Goal: Task Accomplishment & Management: Manage account settings

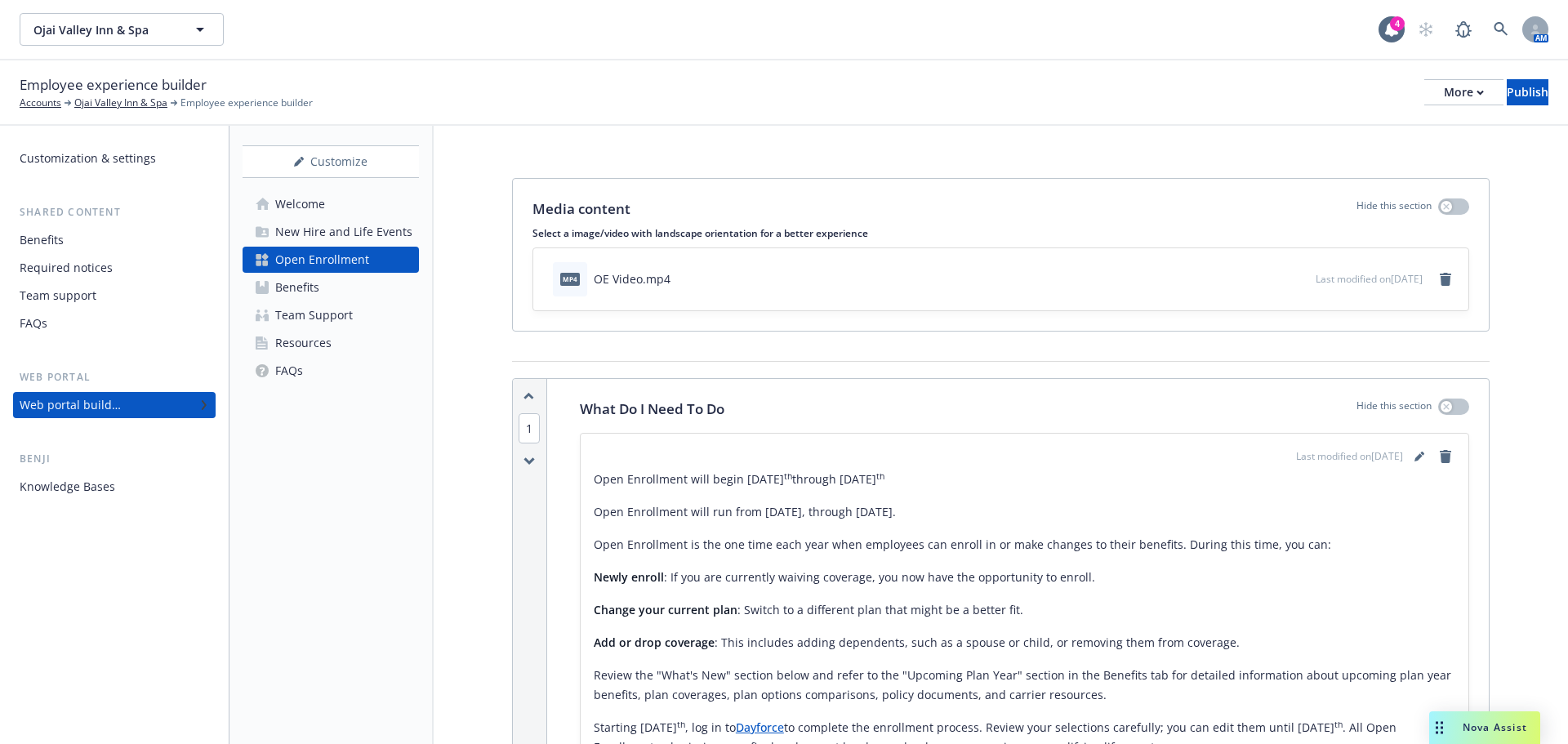
scroll to position [2123, 0]
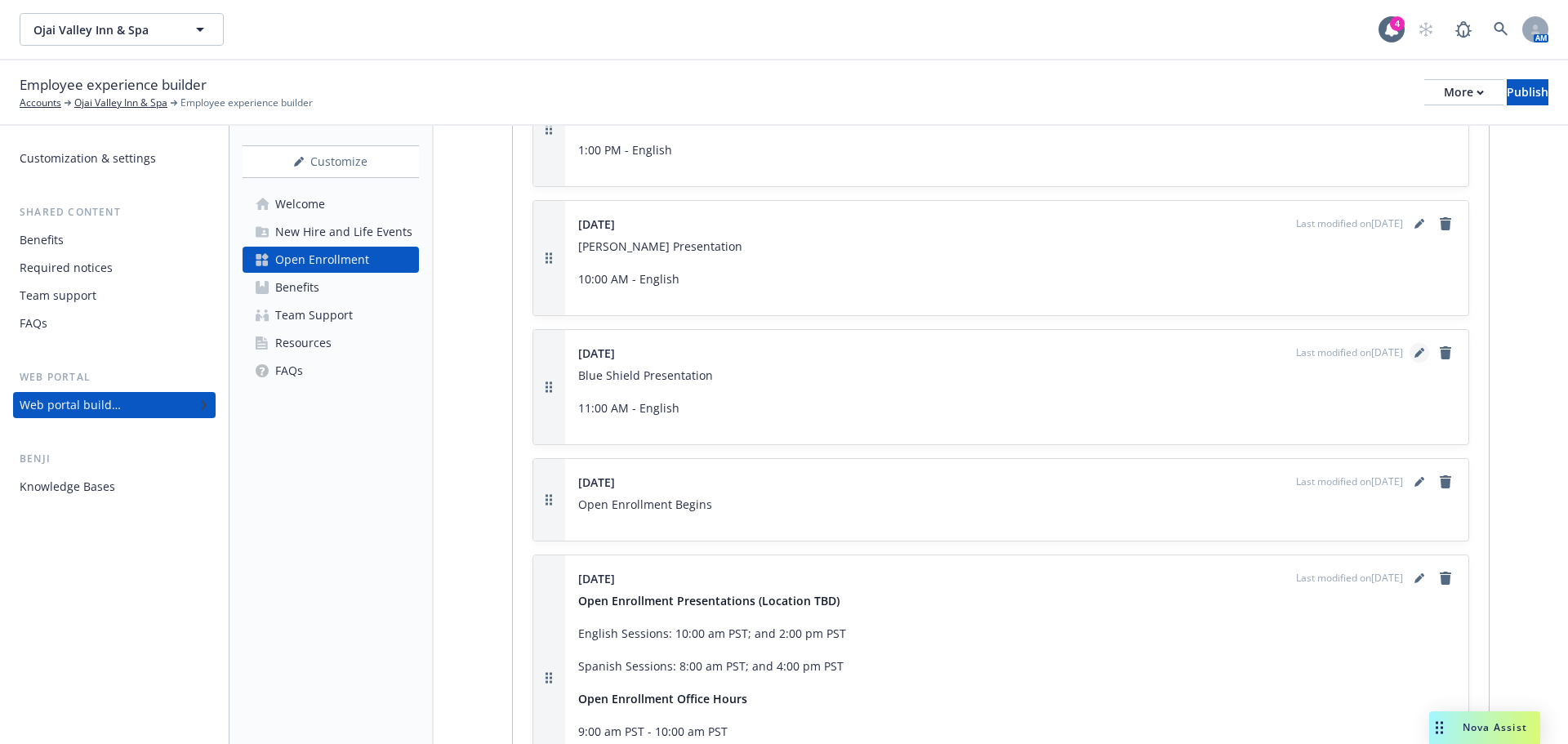
click at [1411, 350] on link "editPencil" at bounding box center [1420, 353] width 20 height 20
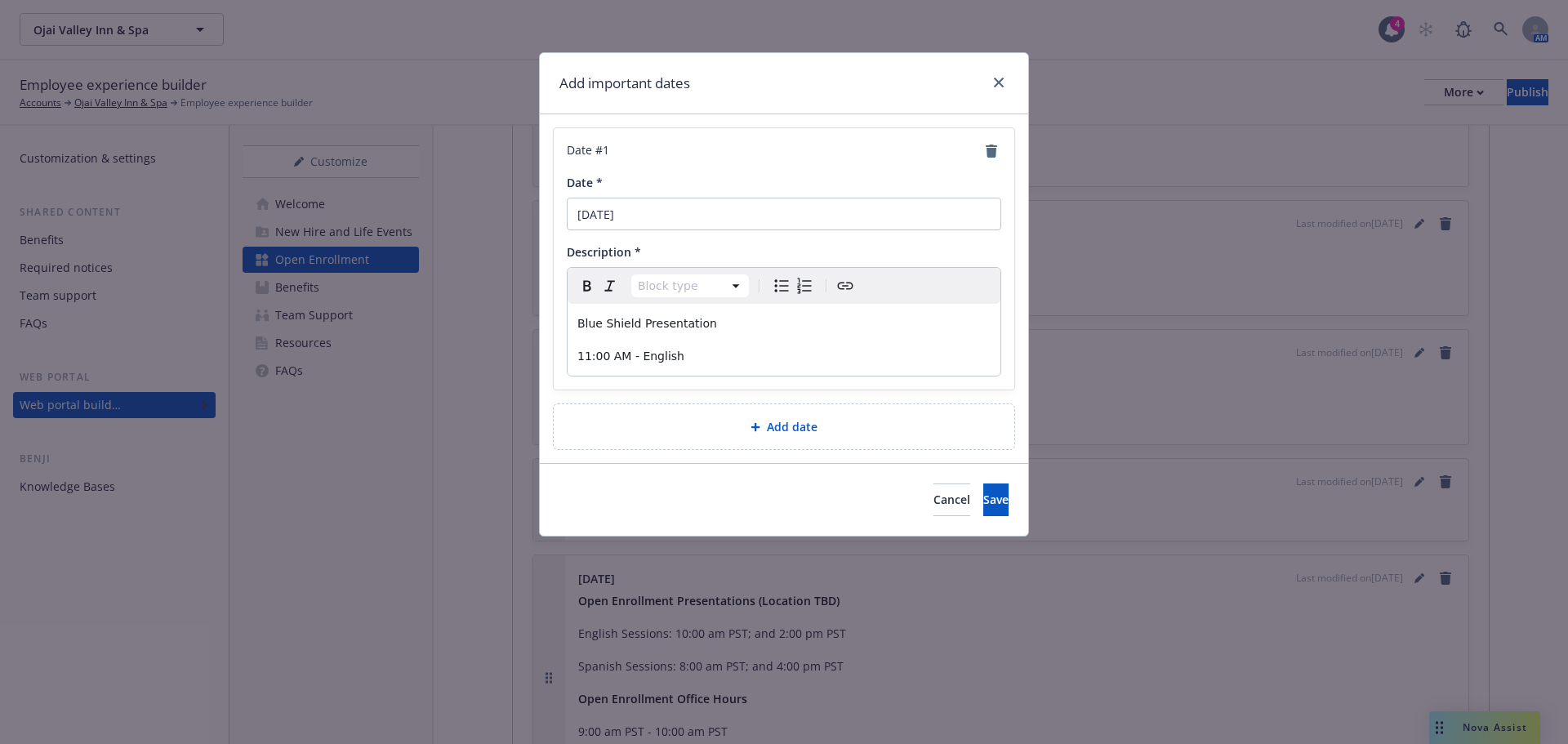
click at [726, 357] on p "11:00 AM - English" at bounding box center [784, 356] width 413 height 20
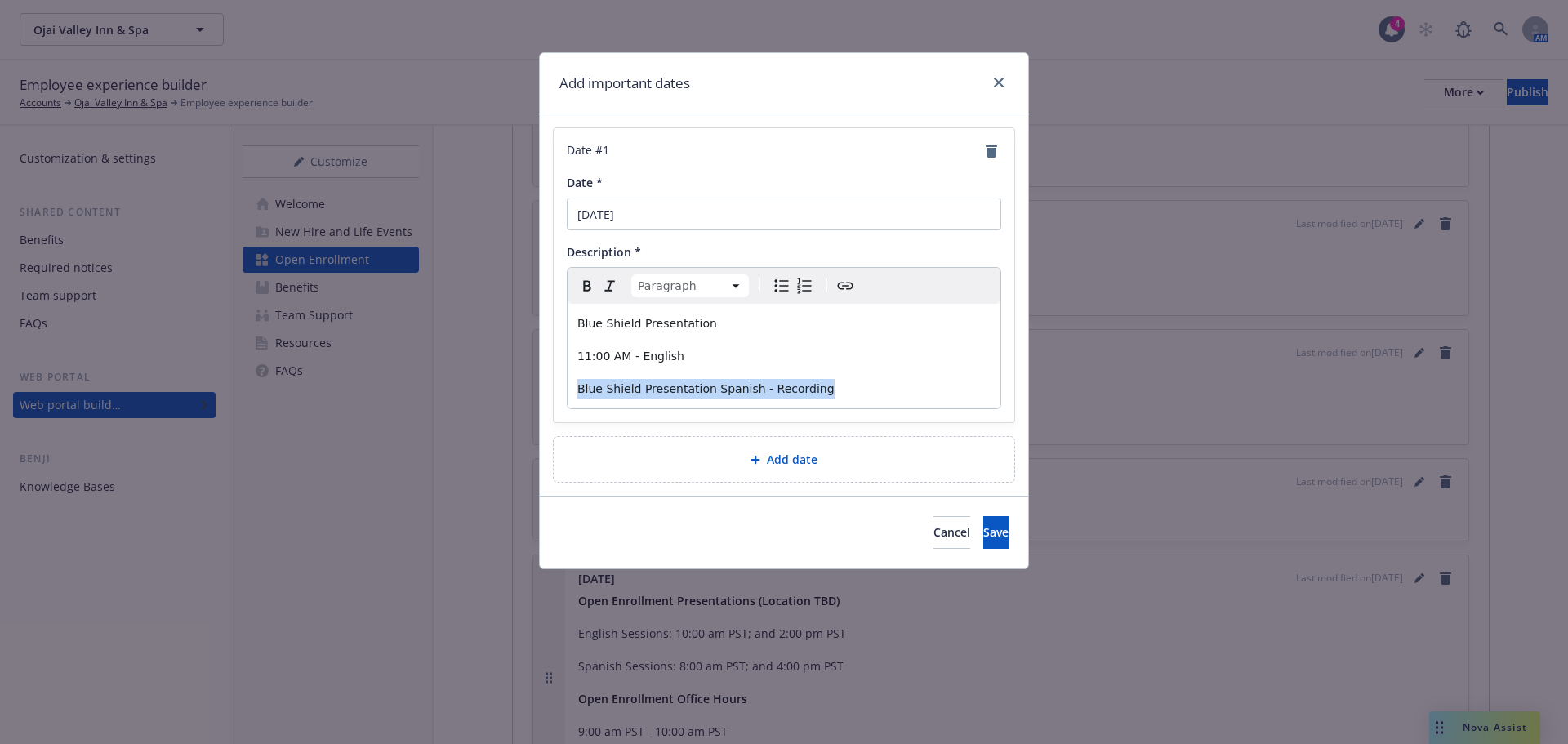
drag, startPoint x: 817, startPoint y: 386, endPoint x: 519, endPoint y: 379, distance: 298.1
click at [519, 379] on div "Add important dates Date # 1 Date * [DATE] Description * Paragraph Paragraph He…" at bounding box center [784, 372] width 1568 height 744
click at [841, 278] on icon "Create link" at bounding box center [846, 286] width 20 height 20
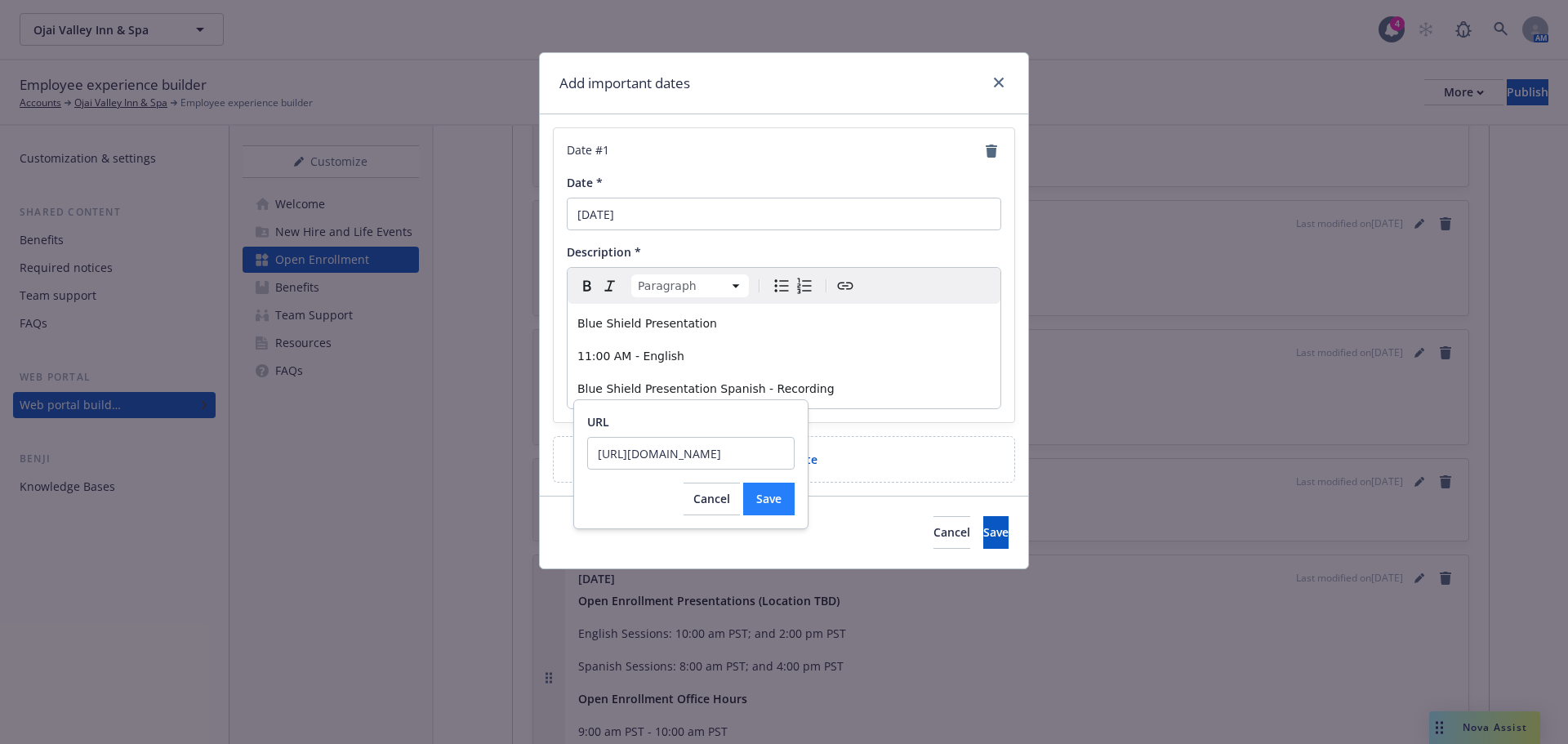
type input "[URL][DOMAIN_NAME]"
click at [753, 494] on button "Save" at bounding box center [768, 498] width 51 height 32
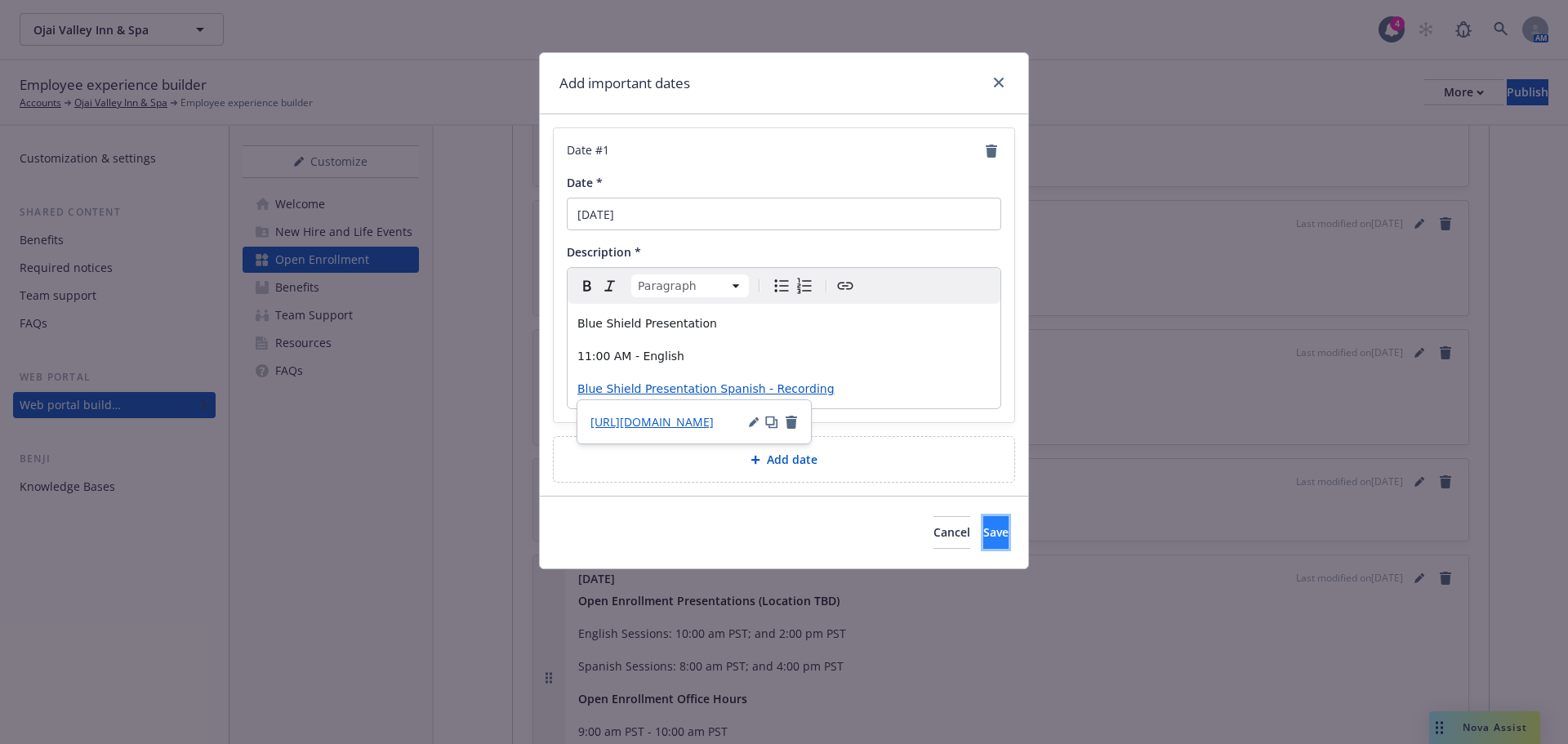
click at [983, 529] on span "Save" at bounding box center [996, 532] width 25 height 15
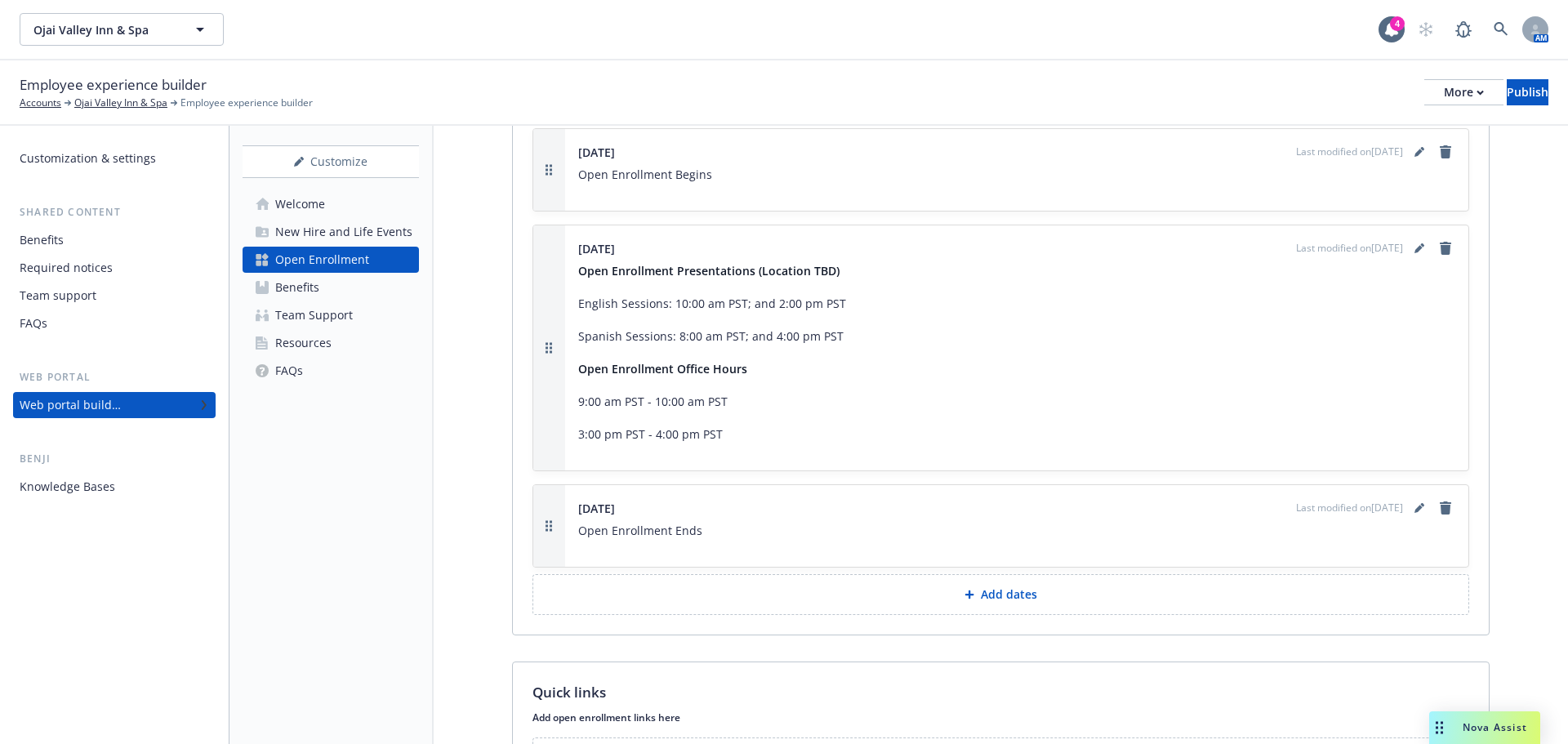
scroll to position [2769, 0]
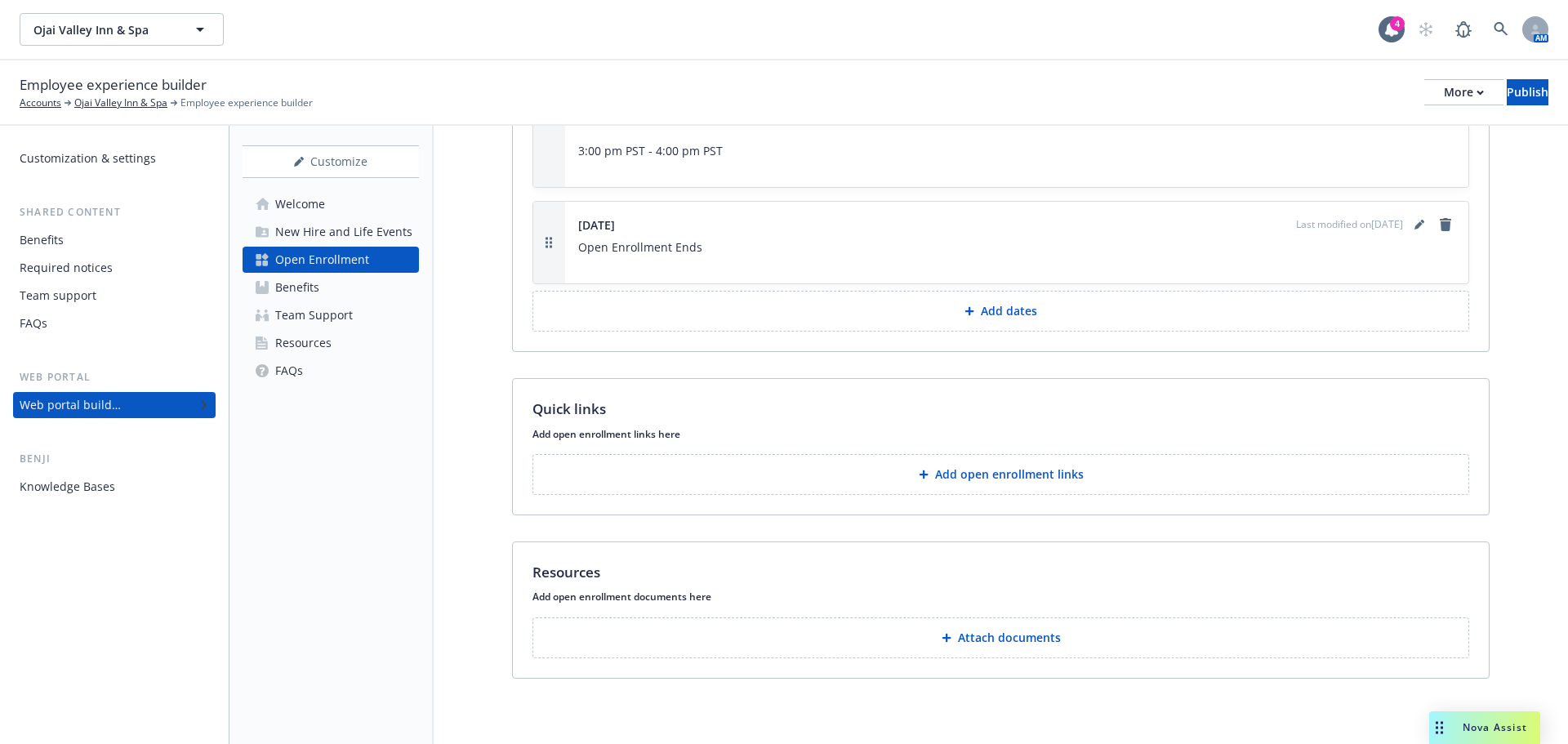
click at [981, 641] on p "Attach documents" at bounding box center [1009, 638] width 103 height 16
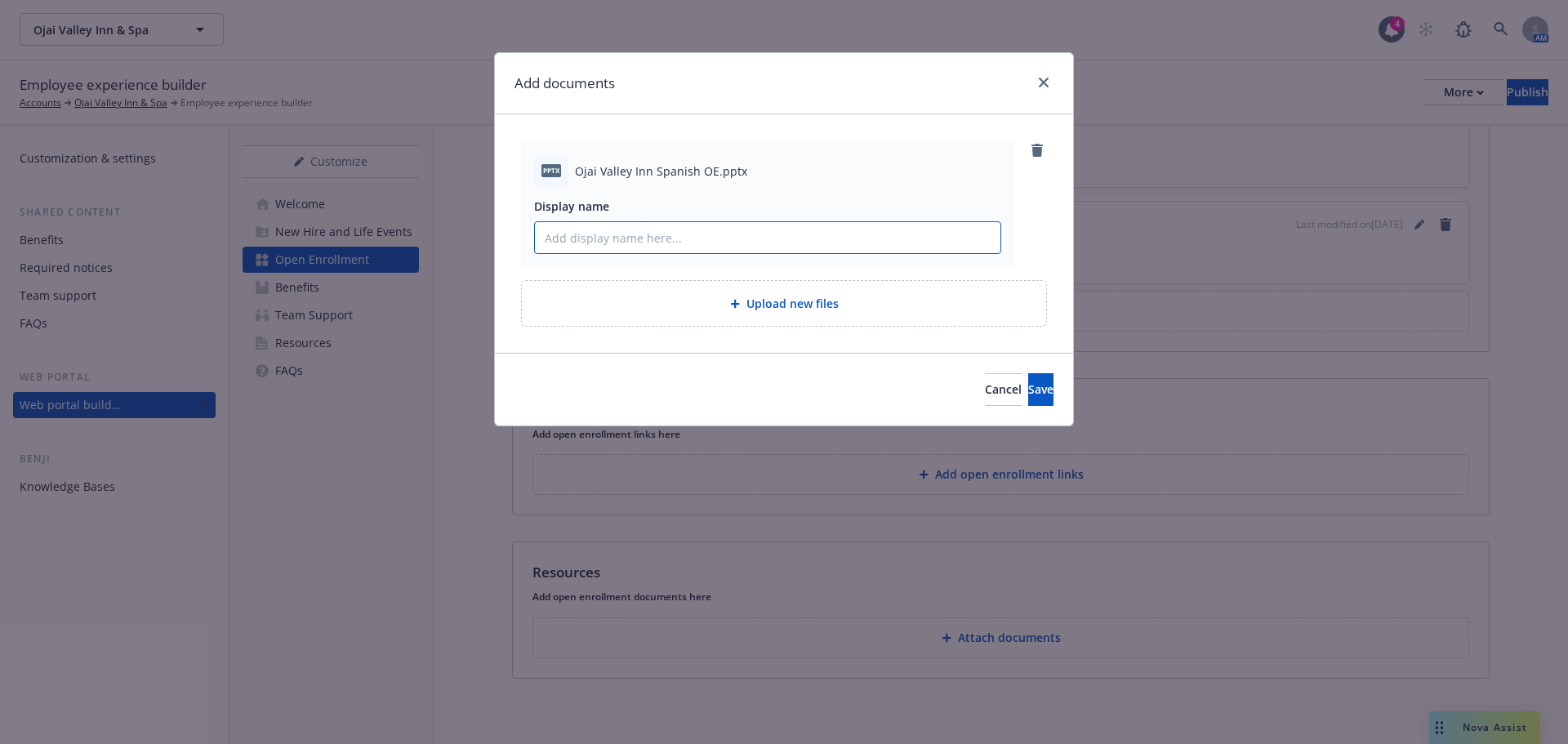
click at [766, 228] on input "Display name" at bounding box center [767, 238] width 465 height 31
type input "2026 Blue Shield Open Enrollment Presentation"
click at [1028, 373] on button "Save" at bounding box center [1041, 390] width 25 height 32
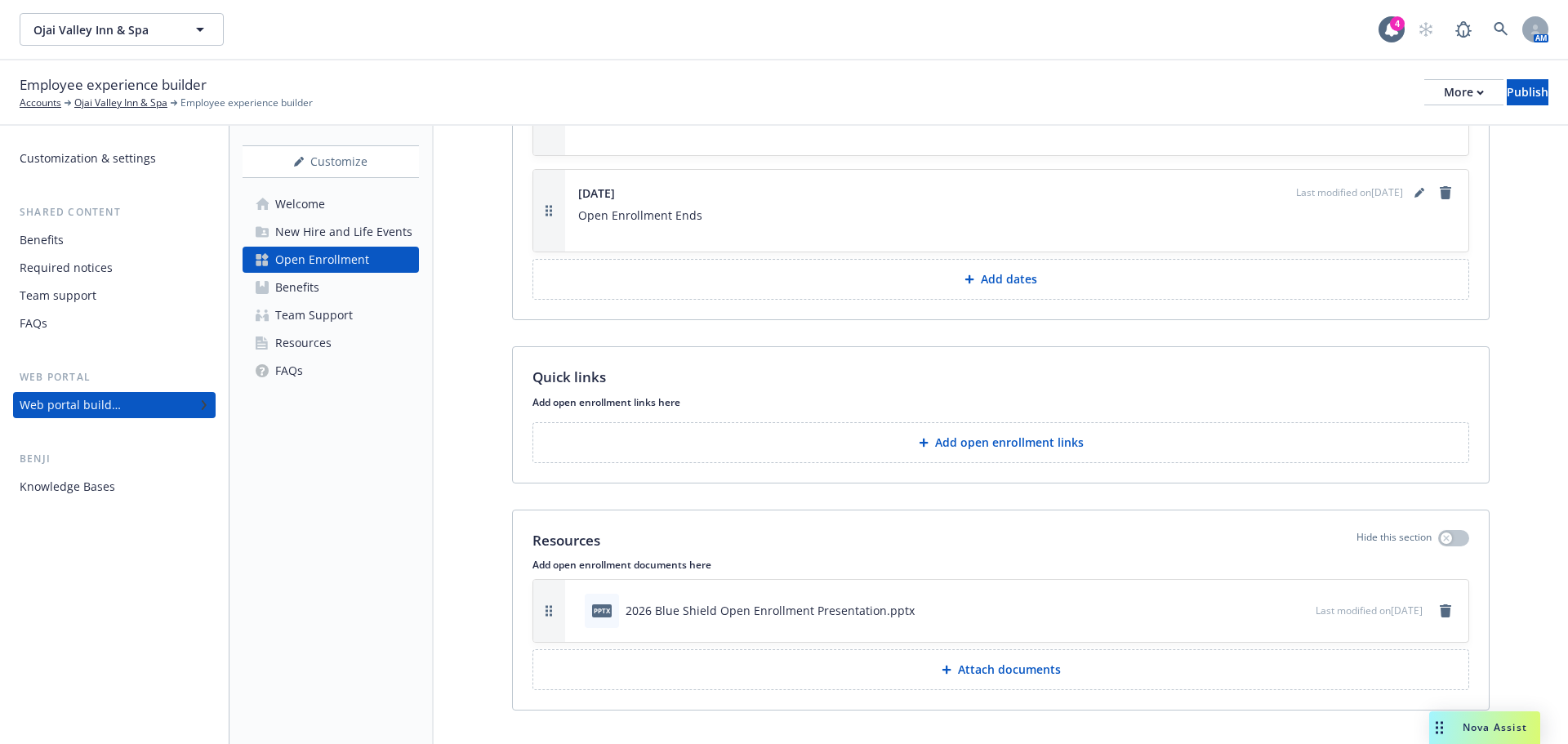
scroll to position [2833, 0]
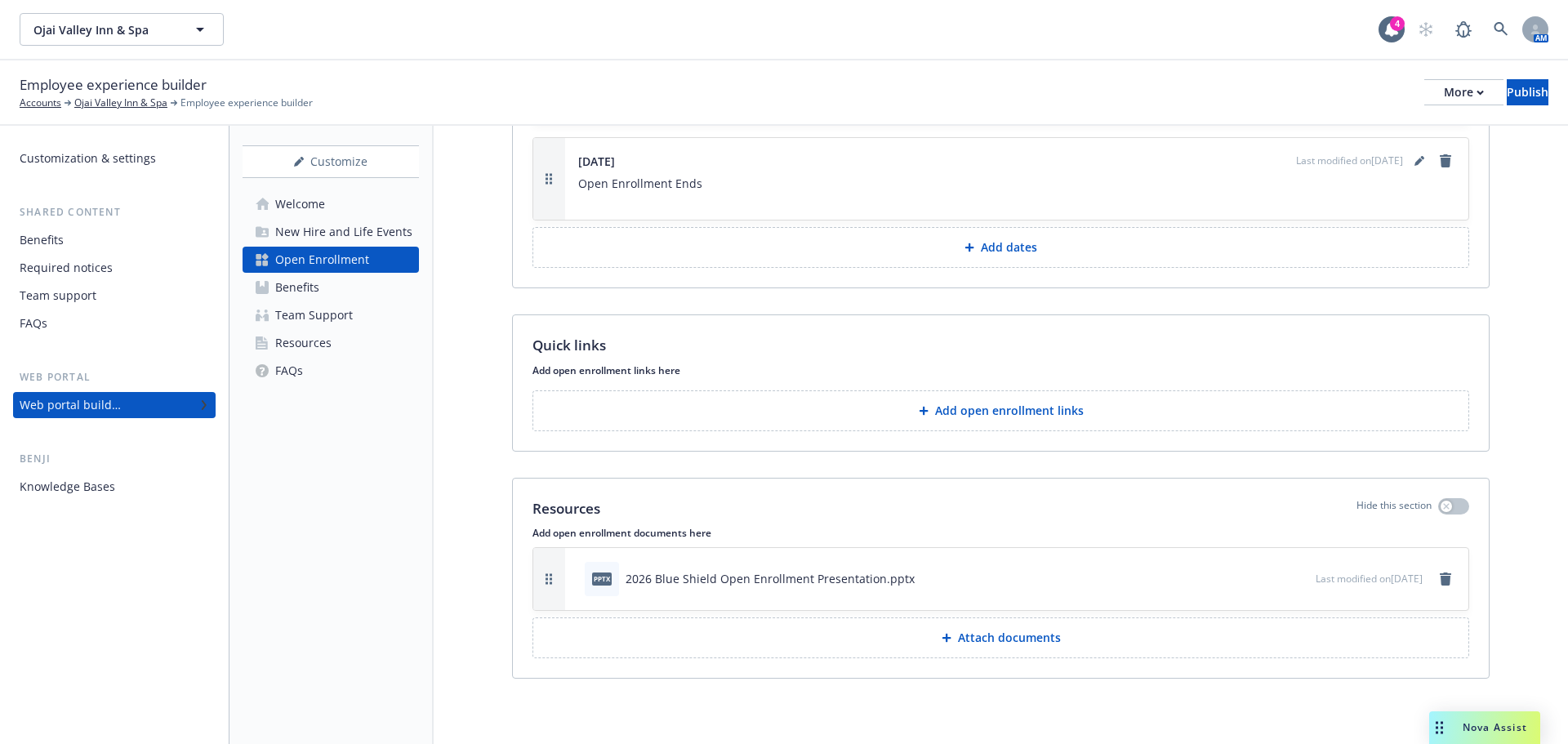
click at [1243, 575] on icon "button" at bounding box center [1248, 578] width 10 height 10
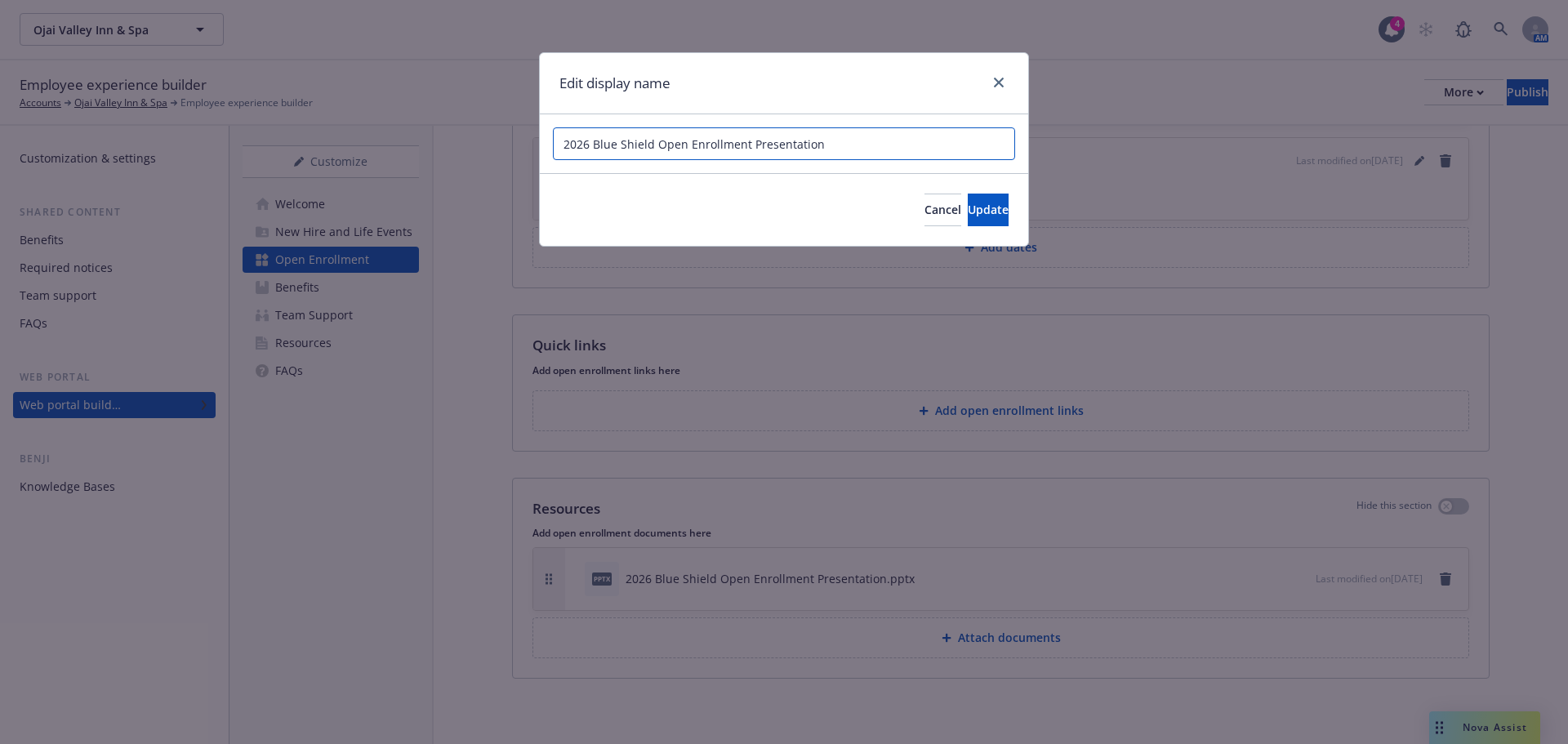
click at [823, 147] on input "2026 Blue Shield Open Enrollment Presentation" at bounding box center [784, 144] width 462 height 32
type input "2026 Blue Shield Open Enrollment Presentation (Spanish)"
click at [968, 218] on button "Update" at bounding box center [988, 210] width 40 height 32
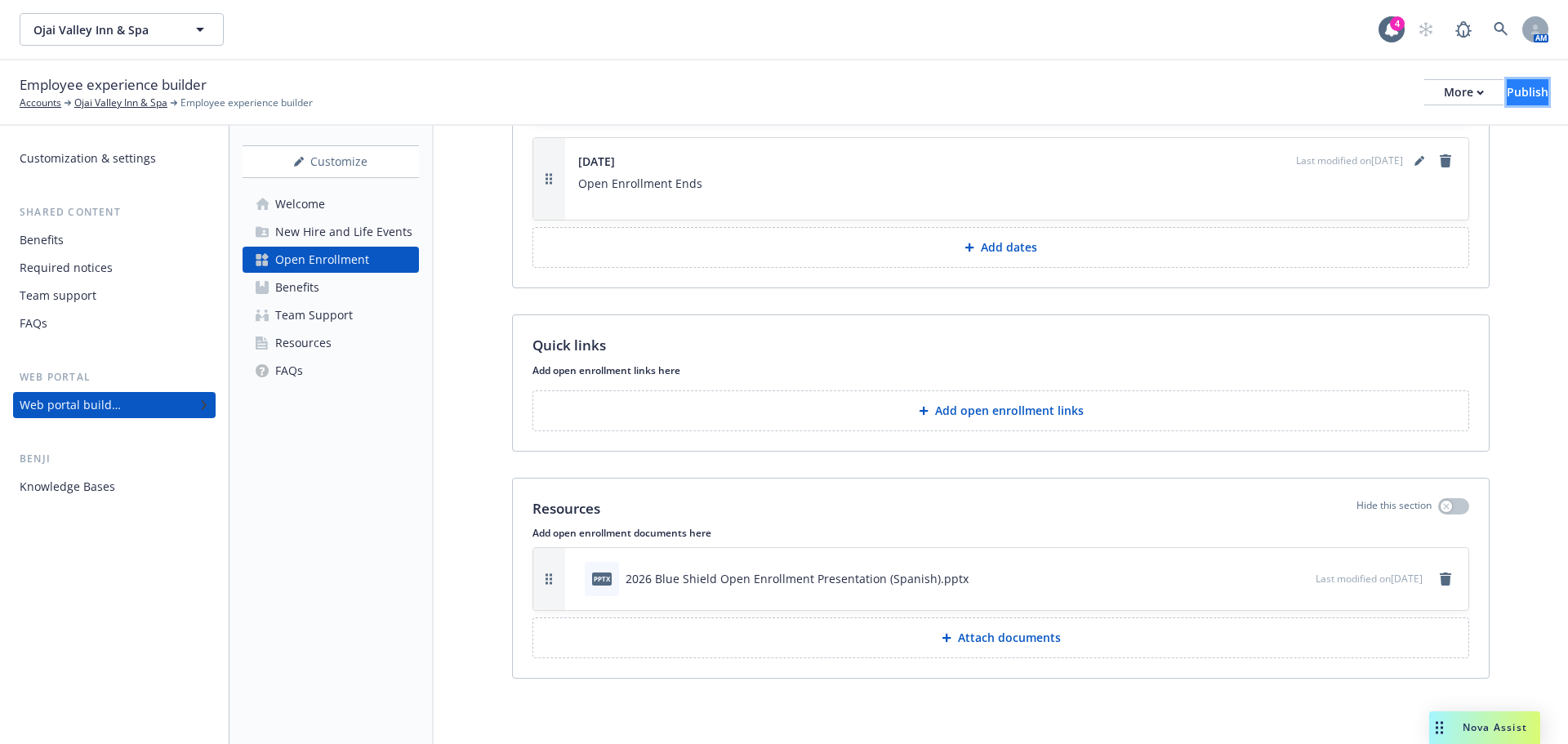
click at [1507, 87] on div "Publish" at bounding box center [1528, 92] width 41 height 24
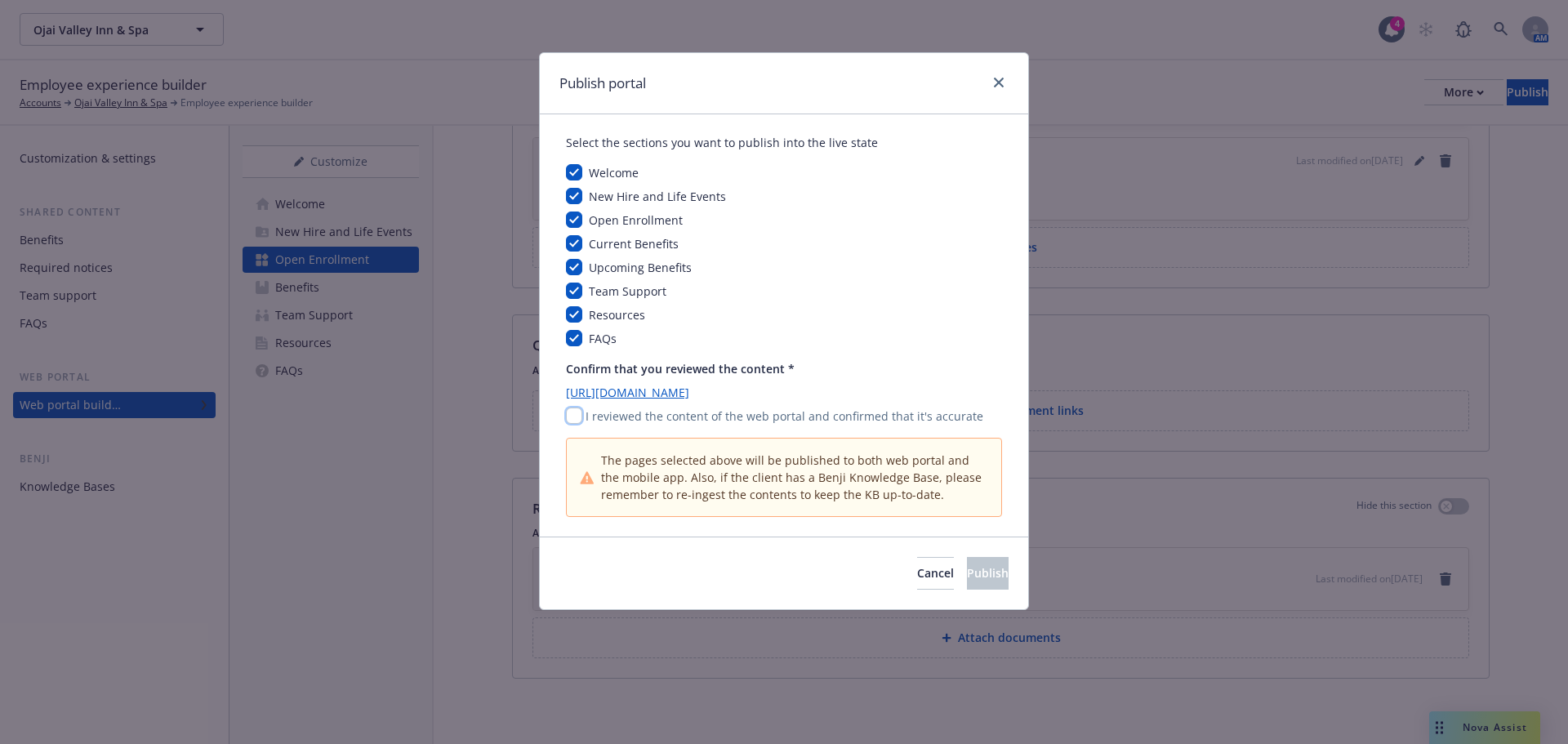
click at [575, 417] on input "checkbox" at bounding box center [574, 416] width 16 height 16
checkbox input "true"
click at [967, 575] on span "Publish" at bounding box center [988, 572] width 41 height 15
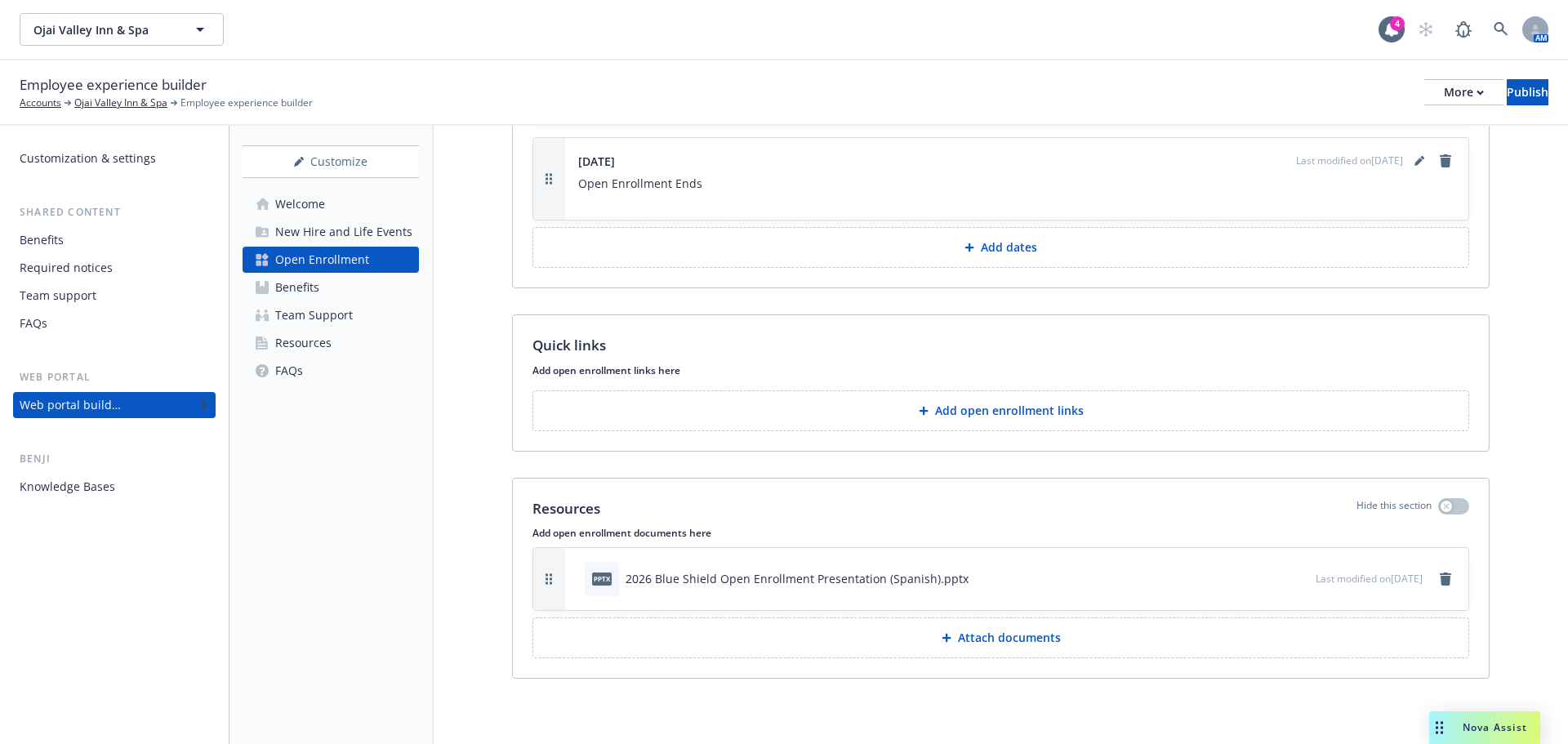
click at [376, 227] on div "New Hire and Life Events" at bounding box center [344, 231] width 137 height 26
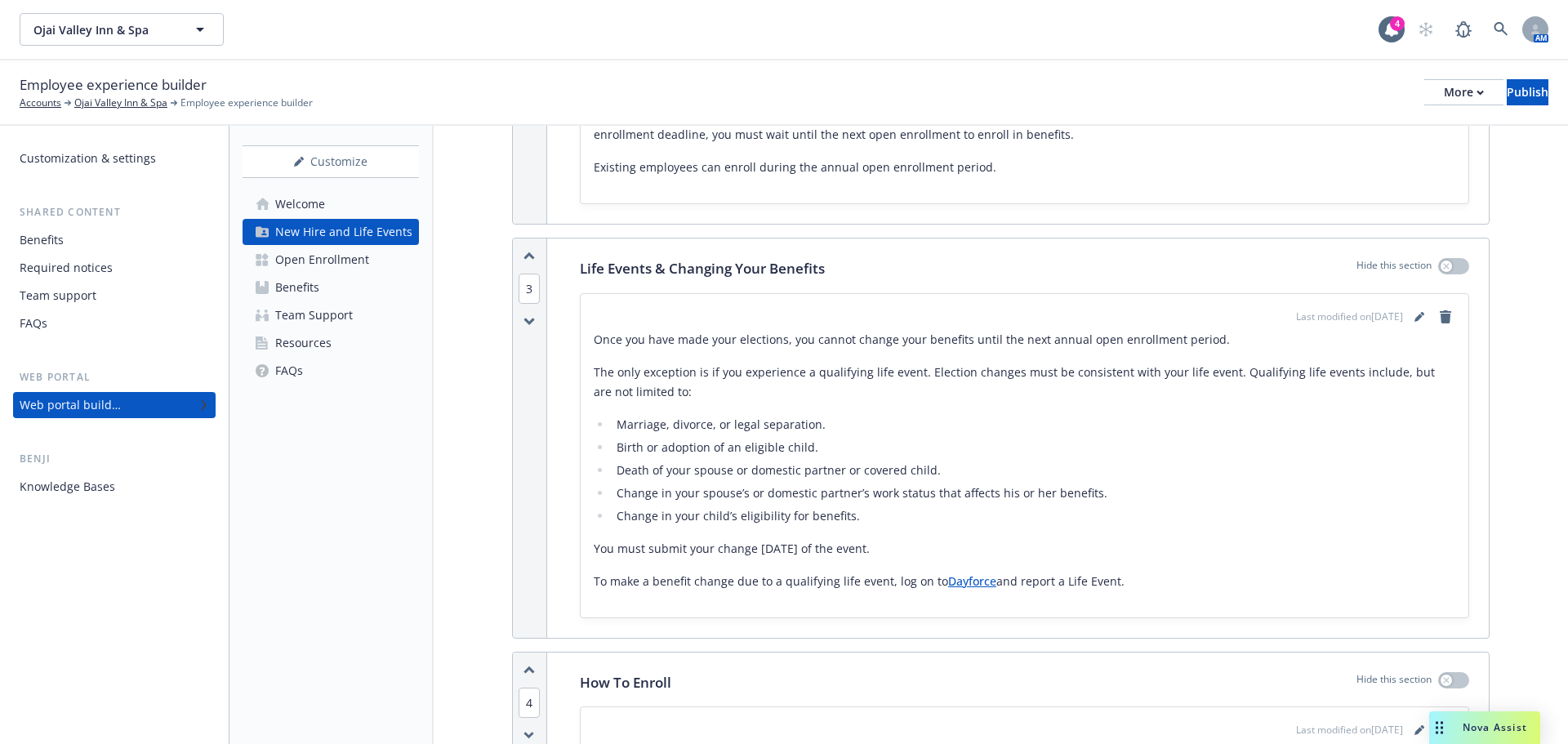
scroll to position [1062, 0]
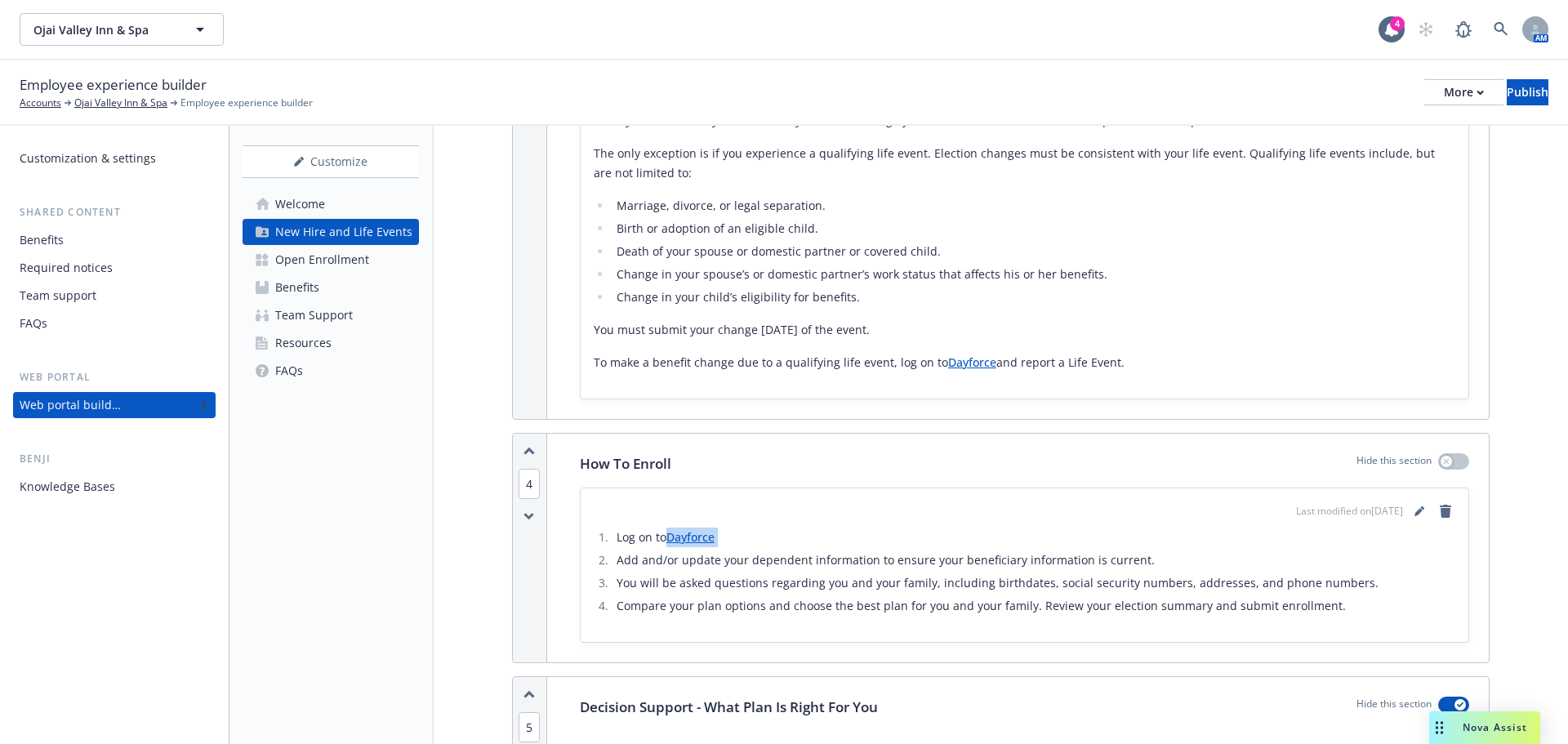
drag, startPoint x: 732, startPoint y: 534, endPoint x: 666, endPoint y: 535, distance: 66.0
click at [666, 535] on li "Log on to Dayforce" at bounding box center [1034, 537] width 844 height 20
click at [285, 339] on div "Resources" at bounding box center [303, 343] width 57 height 26
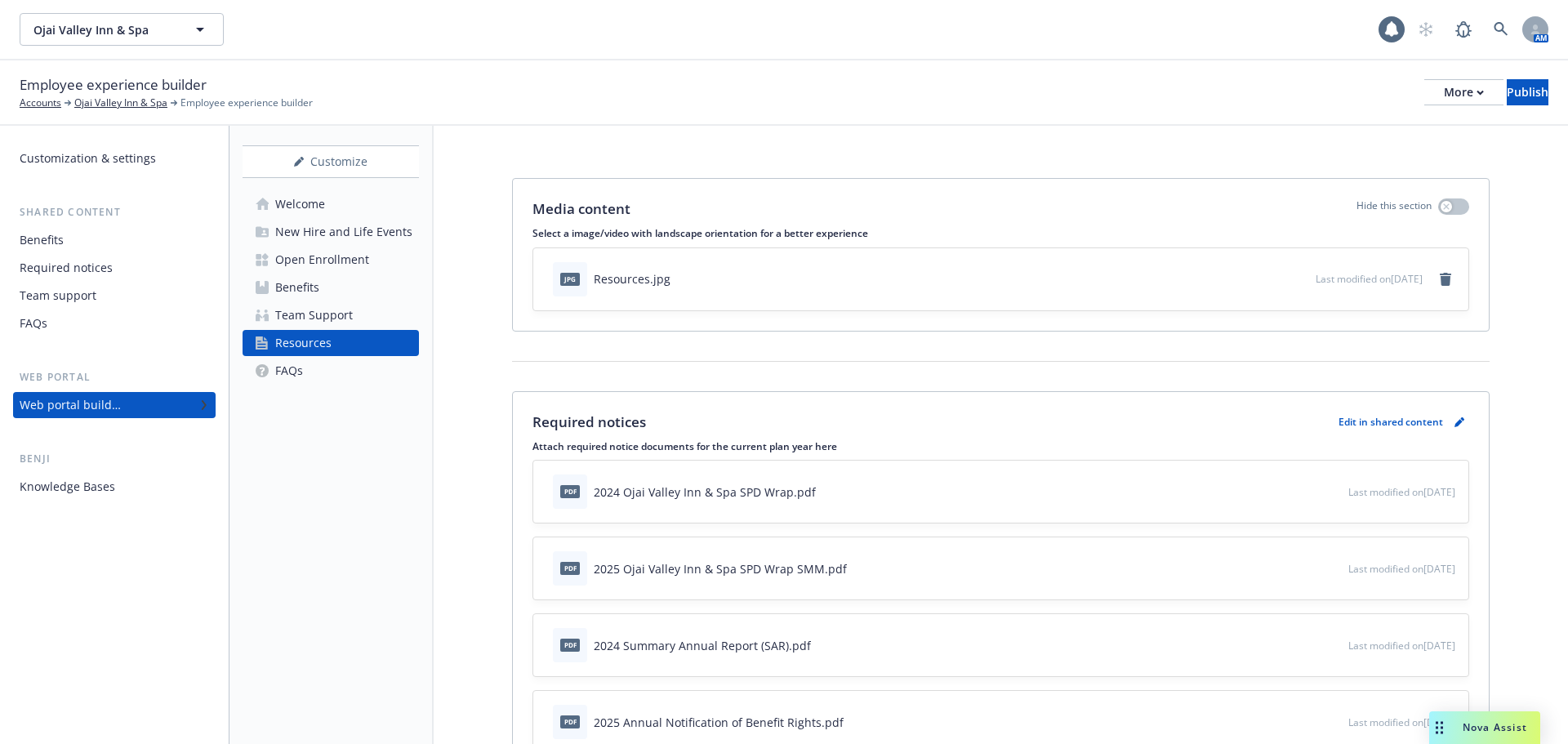
click at [327, 261] on div "Open Enrollment" at bounding box center [322, 259] width 94 height 26
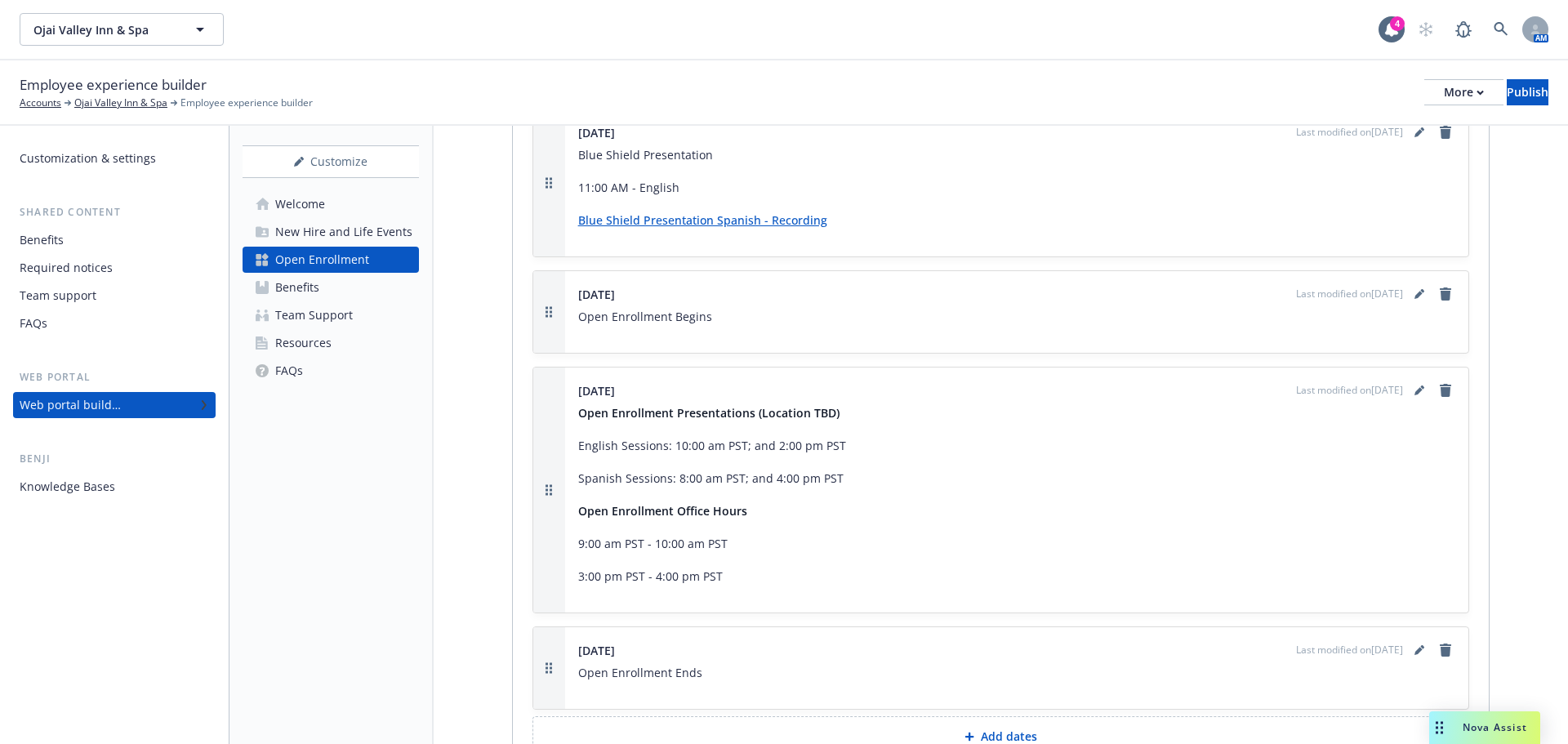
scroll to position [2532, 0]
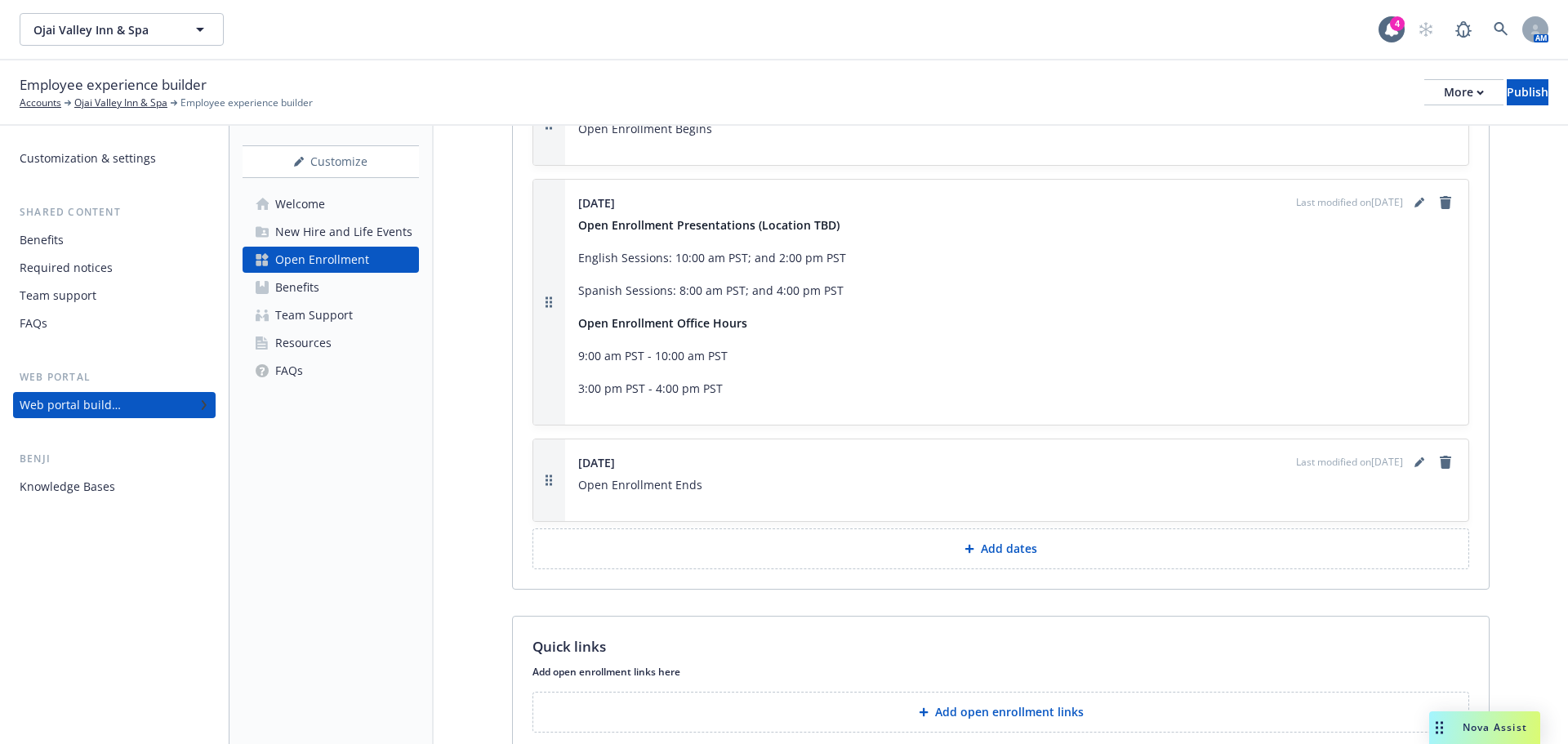
click at [1038, 722] on button "Add open enrollment links" at bounding box center [1000, 712] width 936 height 40
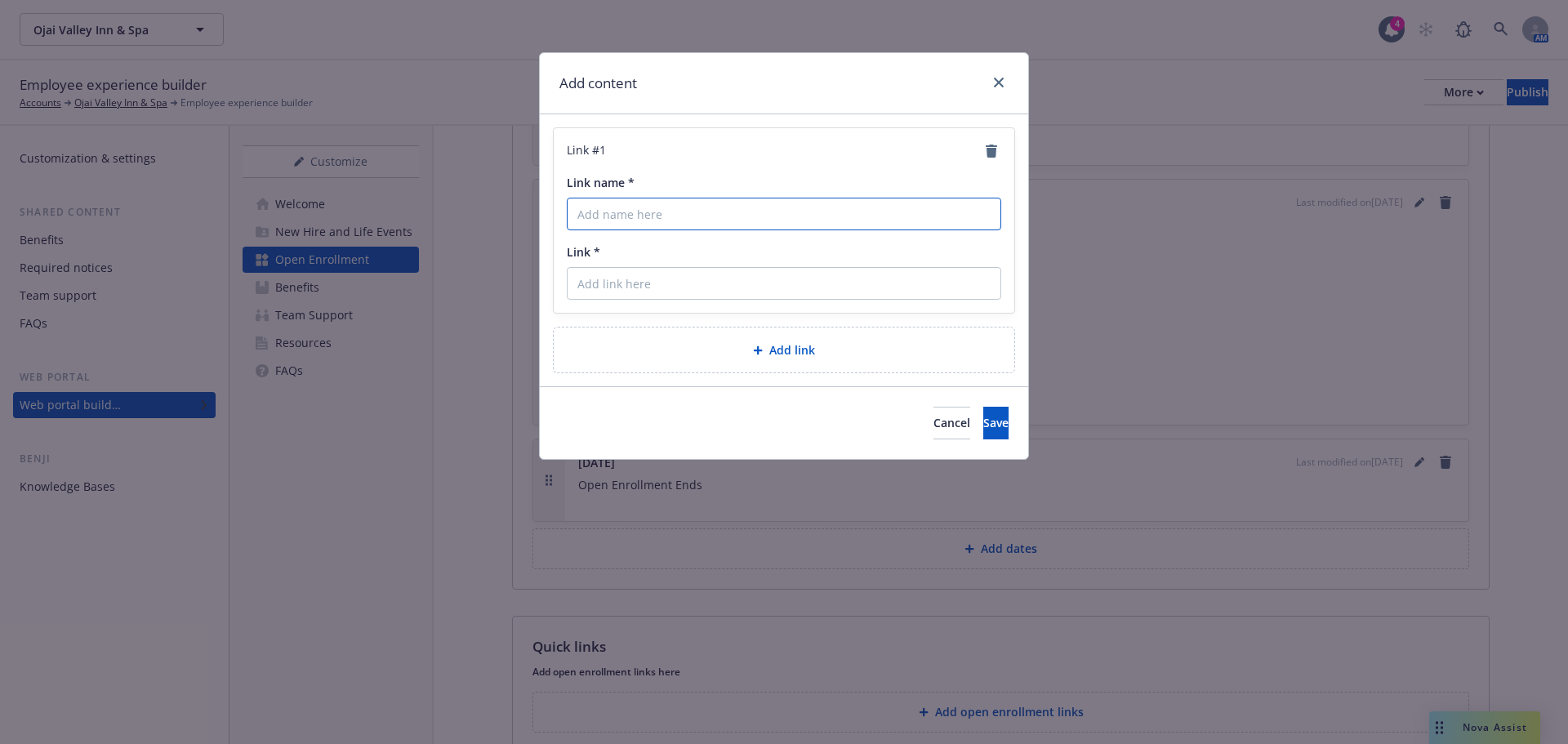
click at [755, 215] on input "Link name *" at bounding box center [784, 214] width 435 height 32
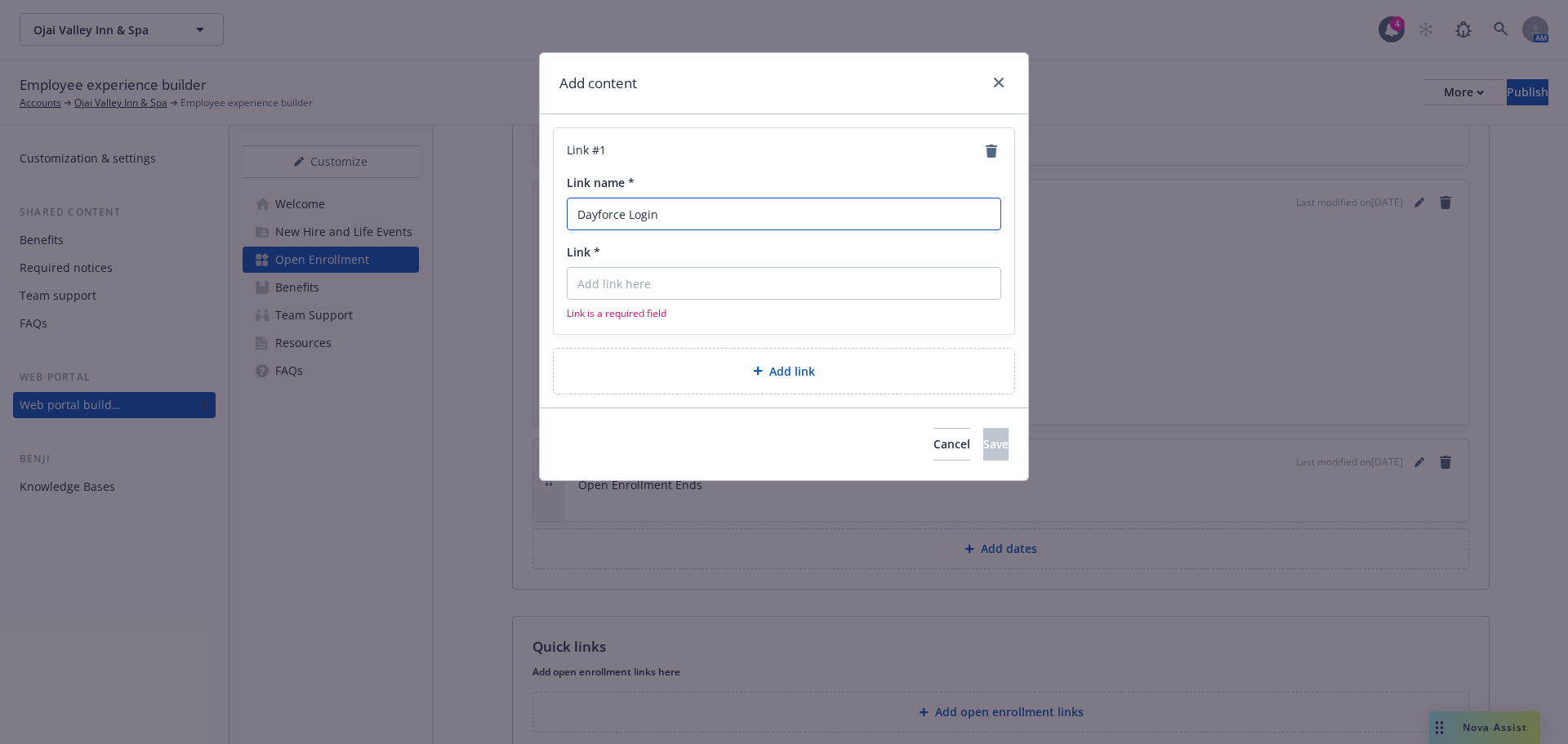
type input "Dayforce Login"
click at [665, 291] on input "Link *" at bounding box center [784, 283] width 435 height 32
paste input "[URL][DOMAIN_NAME]"
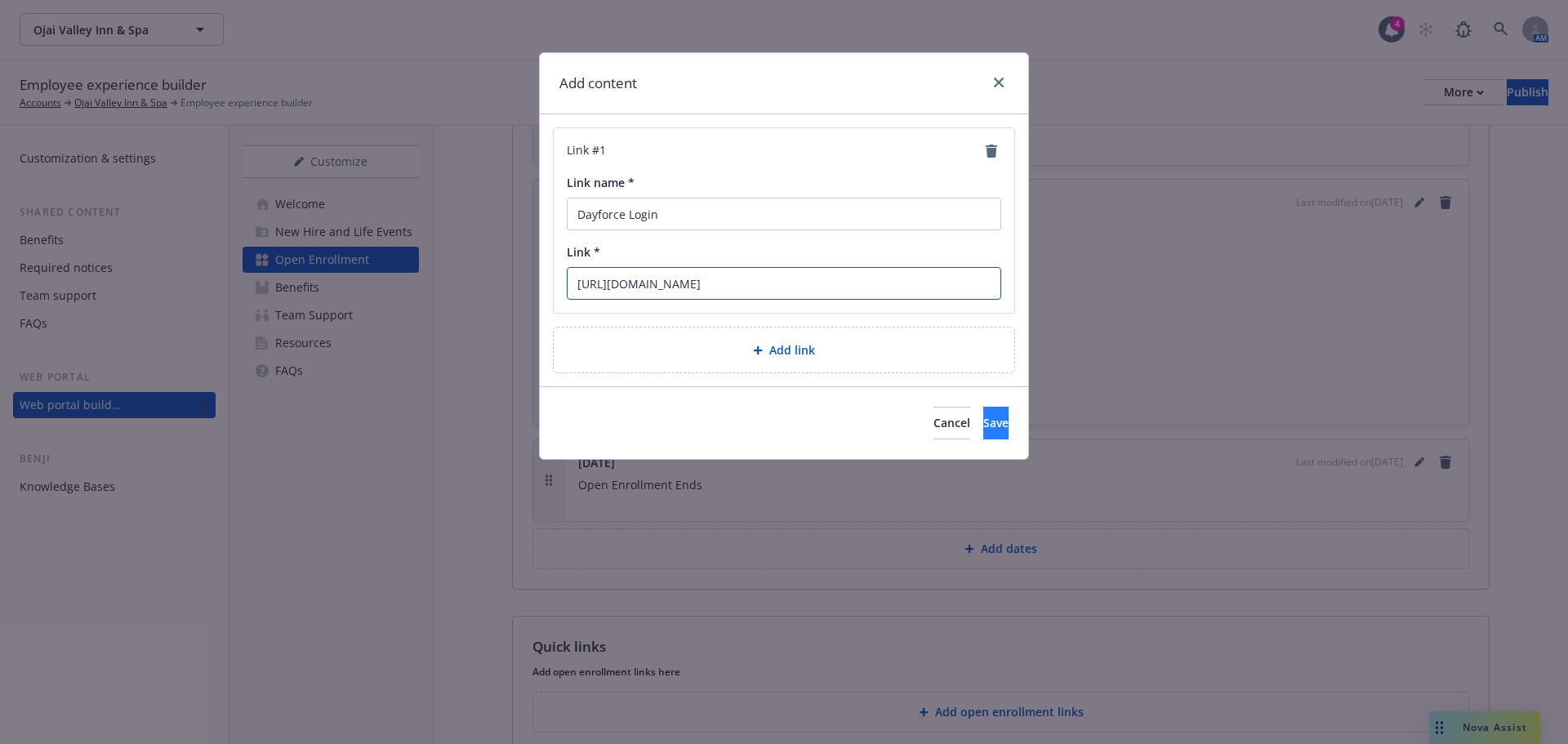
type input "[URL][DOMAIN_NAME]"
click at [983, 420] on span "Save" at bounding box center [996, 422] width 25 height 15
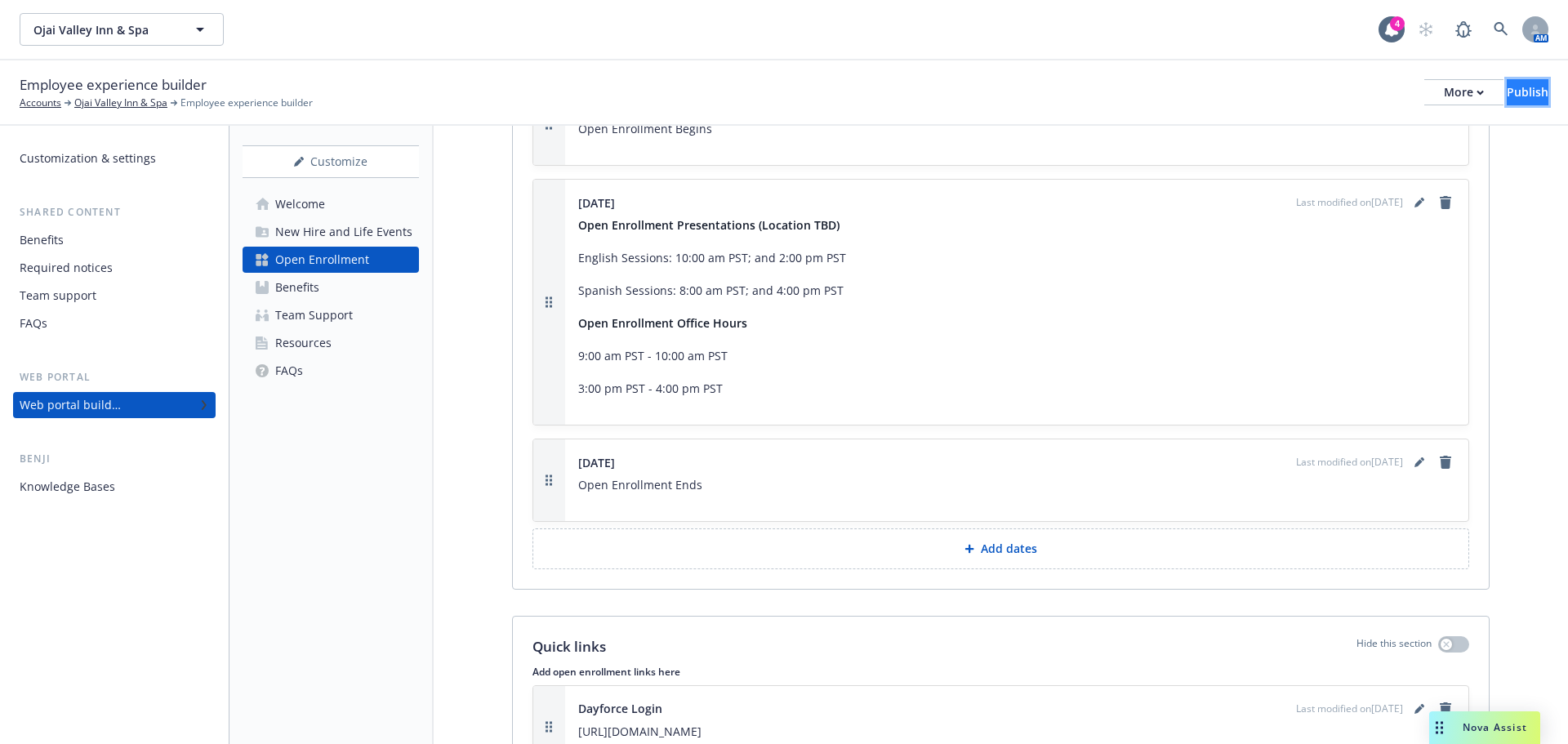
click at [1543, 89] on button "Publish" at bounding box center [1528, 92] width 41 height 26
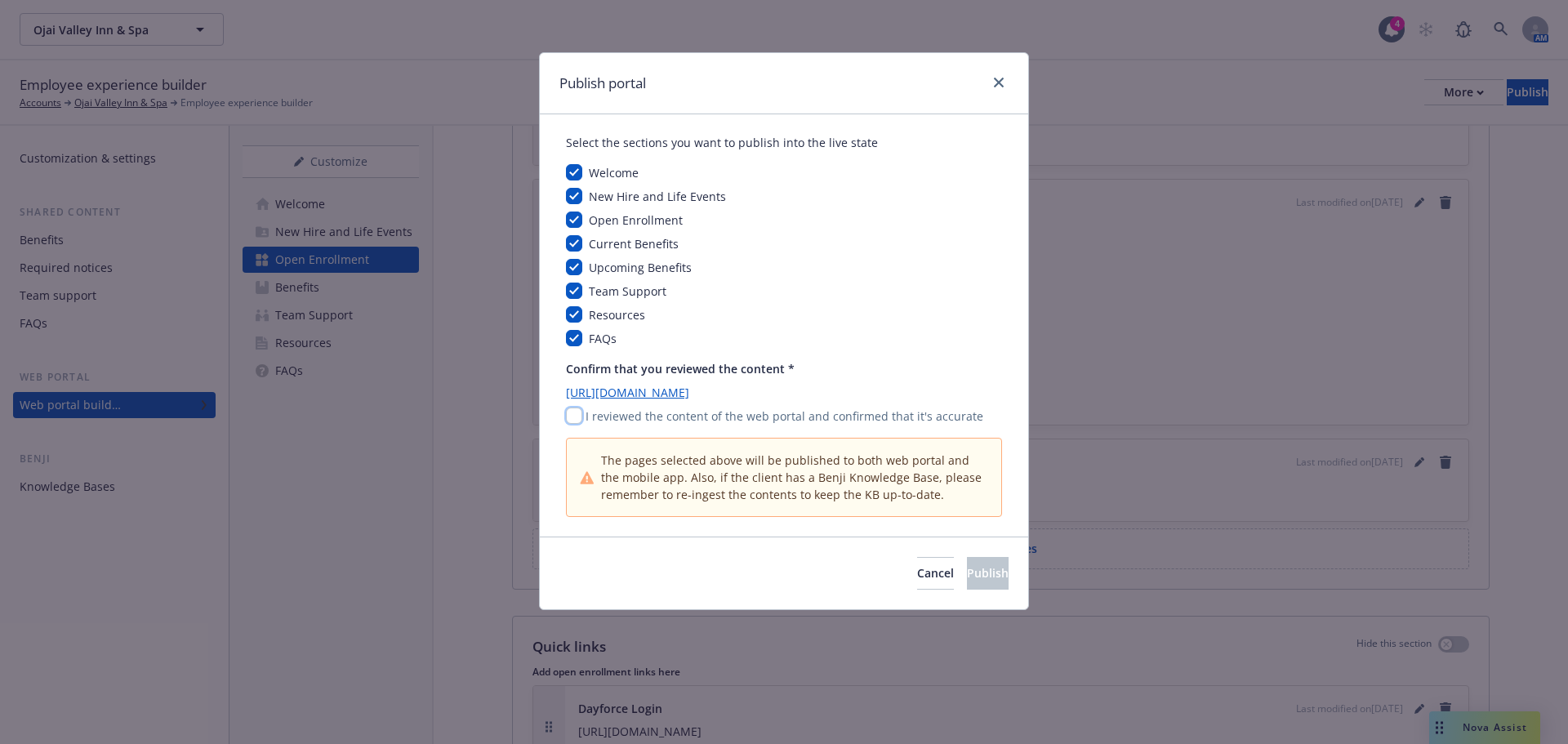
click at [569, 416] on input "checkbox" at bounding box center [574, 416] width 16 height 16
checkbox input "true"
click at [989, 560] on button "Publish" at bounding box center [988, 573] width 41 height 32
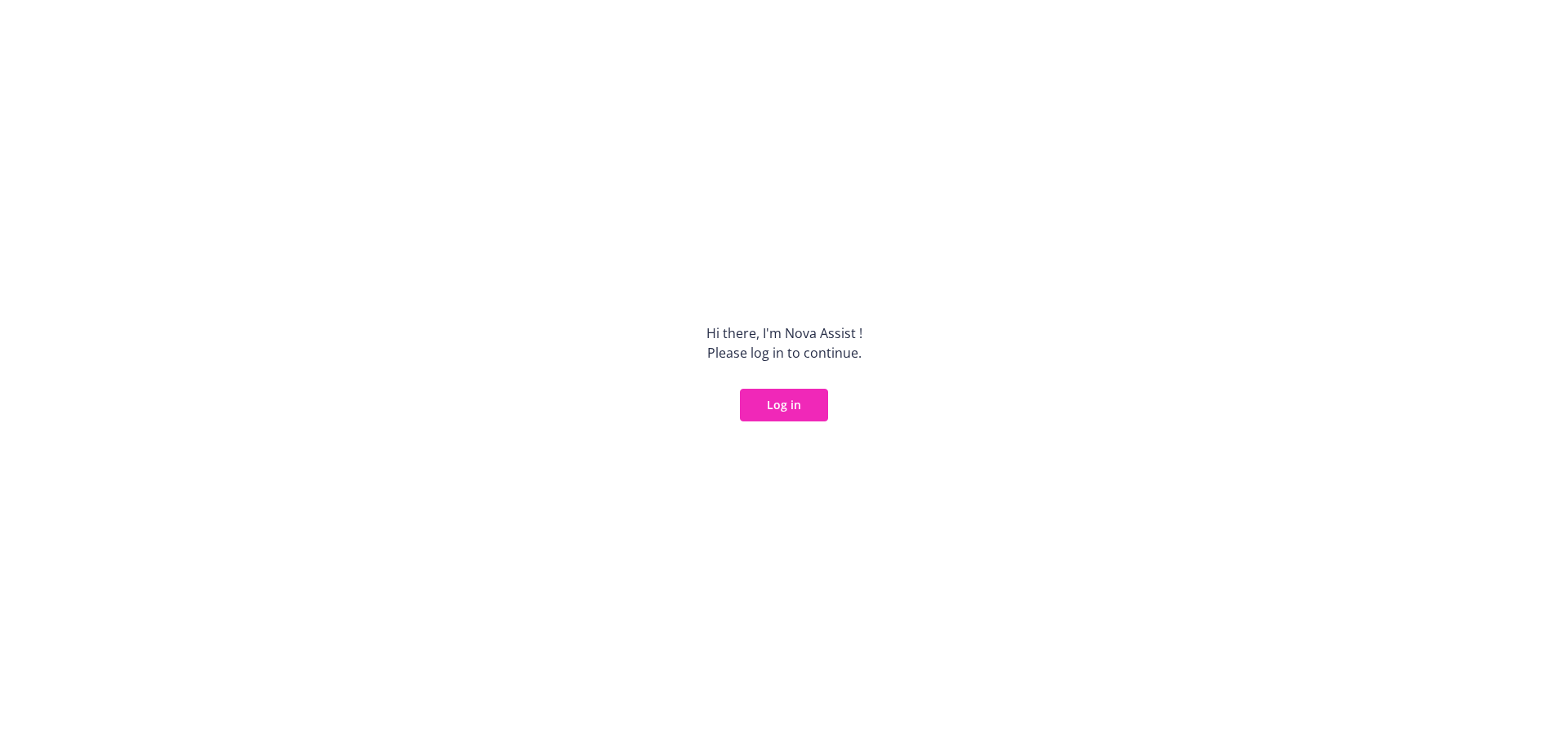
click at [802, 394] on button "Log in" at bounding box center [784, 405] width 88 height 32
